Goal: Information Seeking & Learning: Learn about a topic

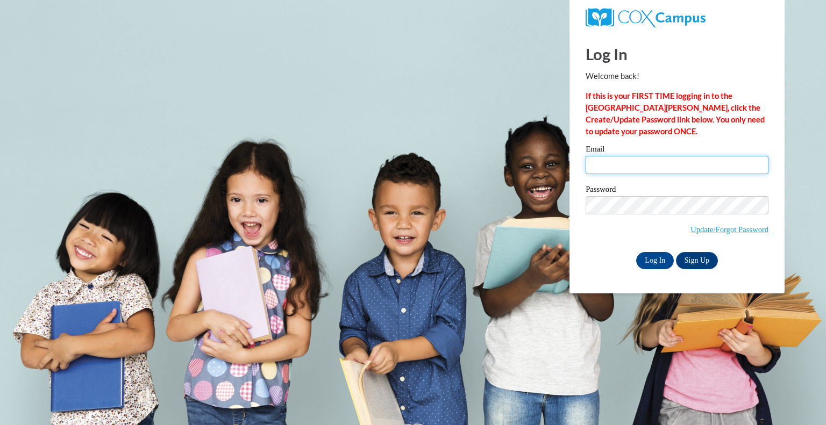
click at [660, 167] on input "Email" at bounding box center [676, 165] width 183 height 18
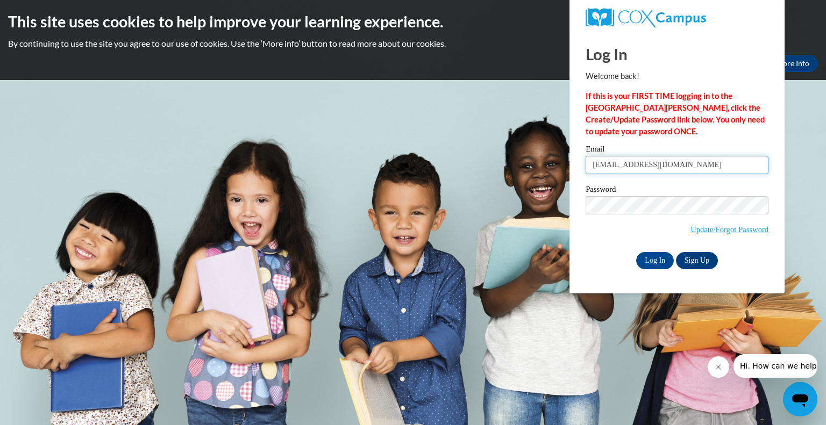
type input "lsawyer@horicon.k12.wi.us"
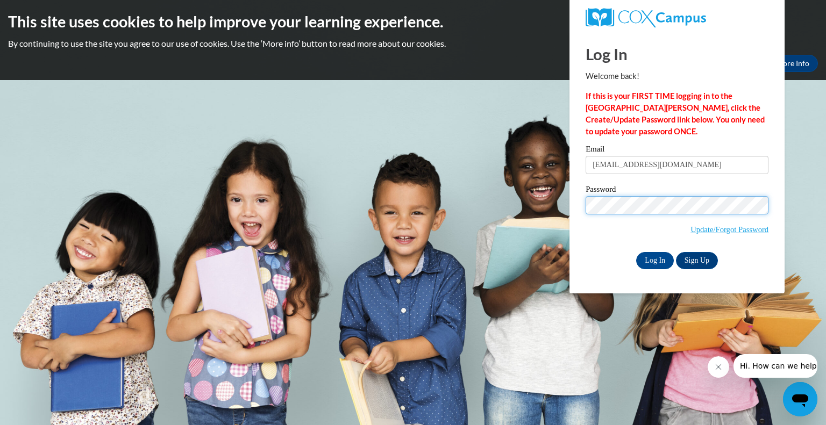
click at [636, 252] on input "Log In" at bounding box center [655, 260] width 38 height 17
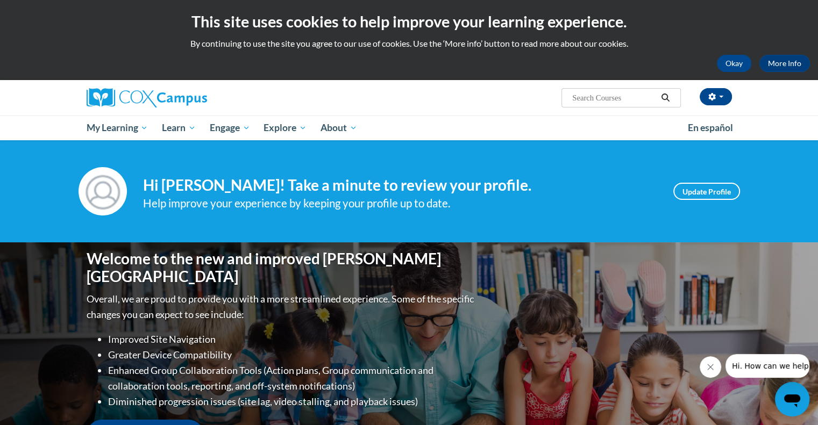
click at [640, 97] on input "Search..." at bounding box center [614, 97] width 86 height 13
type input "phonics"
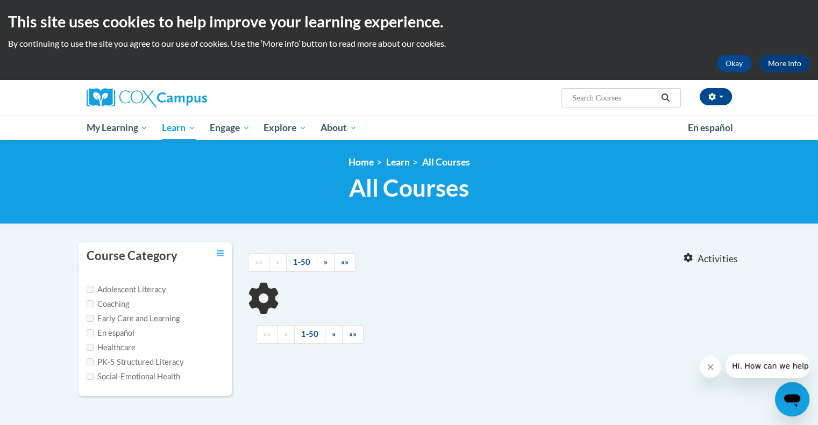
type input "phonics"
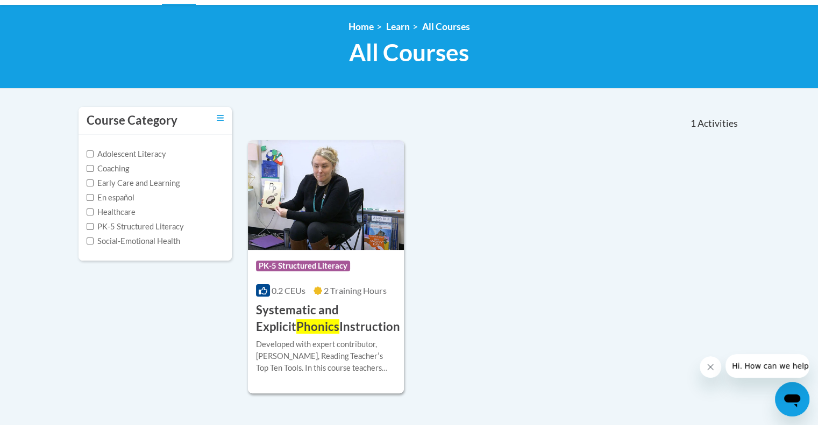
scroll to position [161, 0]
